Goal: Information Seeking & Learning: Compare options

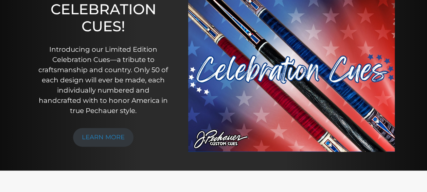
scroll to position [100, 0]
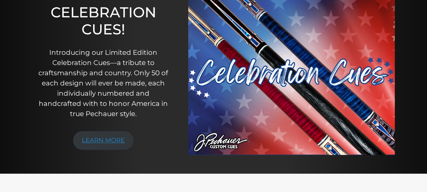
click at [121, 137] on link "LEARN MORE" at bounding box center [103, 140] width 60 height 19
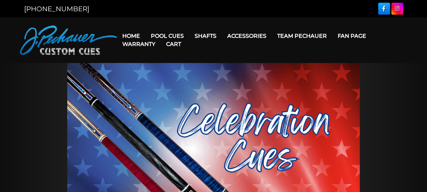
click at [167, 36] on link "Cart" at bounding box center [174, 43] width 26 height 17
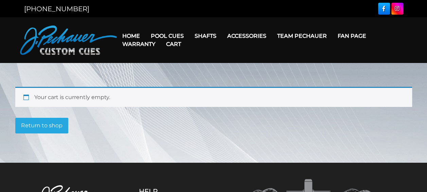
click at [60, 128] on link "Return to shop" at bounding box center [41, 126] width 53 height 16
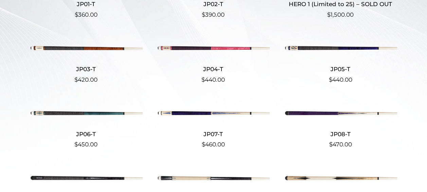
scroll to position [217, 0]
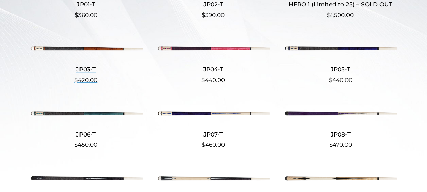
click at [112, 48] on img at bounding box center [86, 48] width 113 height 19
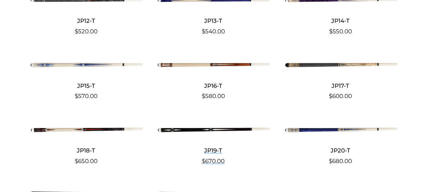
scroll to position [460, 0]
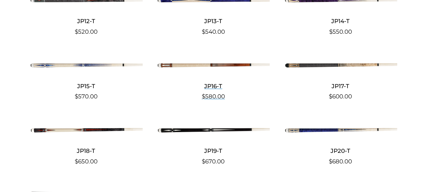
click at [186, 67] on img at bounding box center [213, 64] width 113 height 19
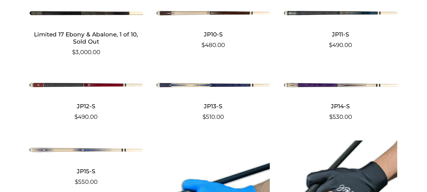
scroll to position [3248, 0]
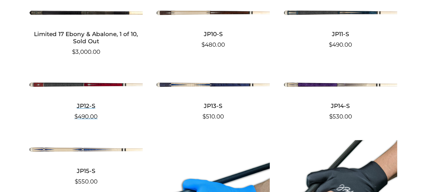
click at [115, 77] on img at bounding box center [86, 84] width 113 height 19
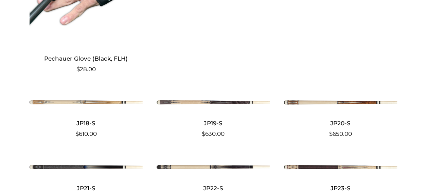
scroll to position [3599, 0]
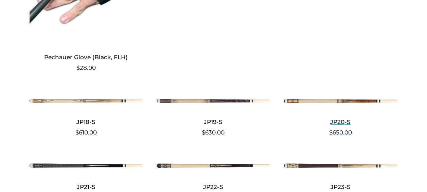
click at [312, 91] on img at bounding box center [340, 100] width 113 height 19
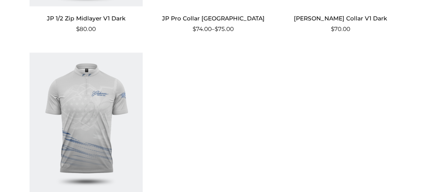
scroll to position [4690, 0]
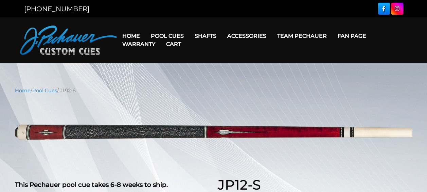
select select "********"
select select "*****"
drag, startPoint x: 0, startPoint y: 0, endPoint x: 88, endPoint y: 42, distance: 97.4
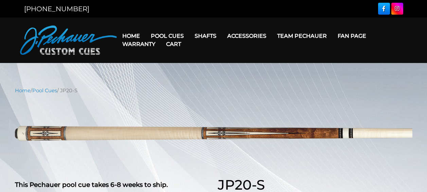
select select "********"
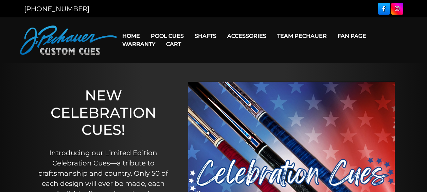
scroll to position [100, 0]
